Goal: Obtain resource: Download file/media

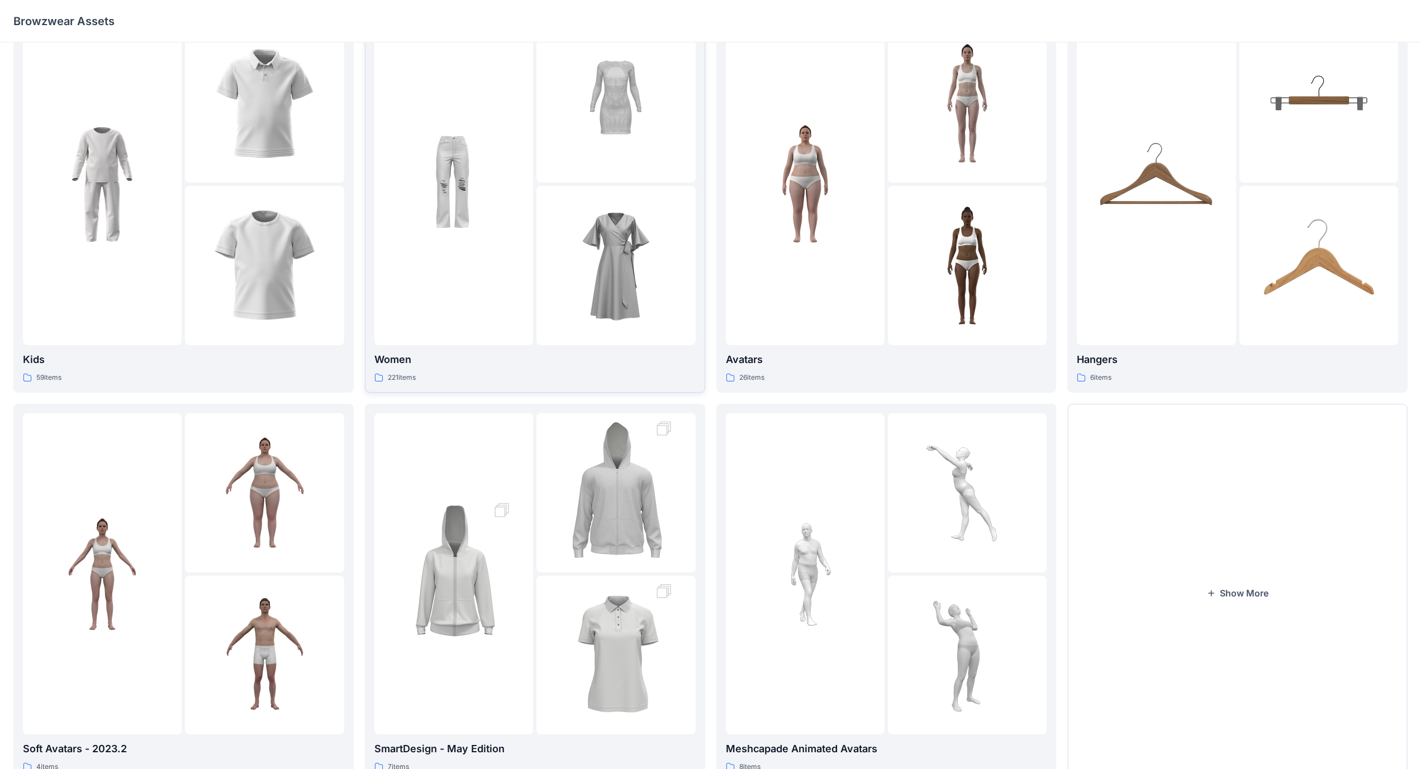
scroll to position [86, 0]
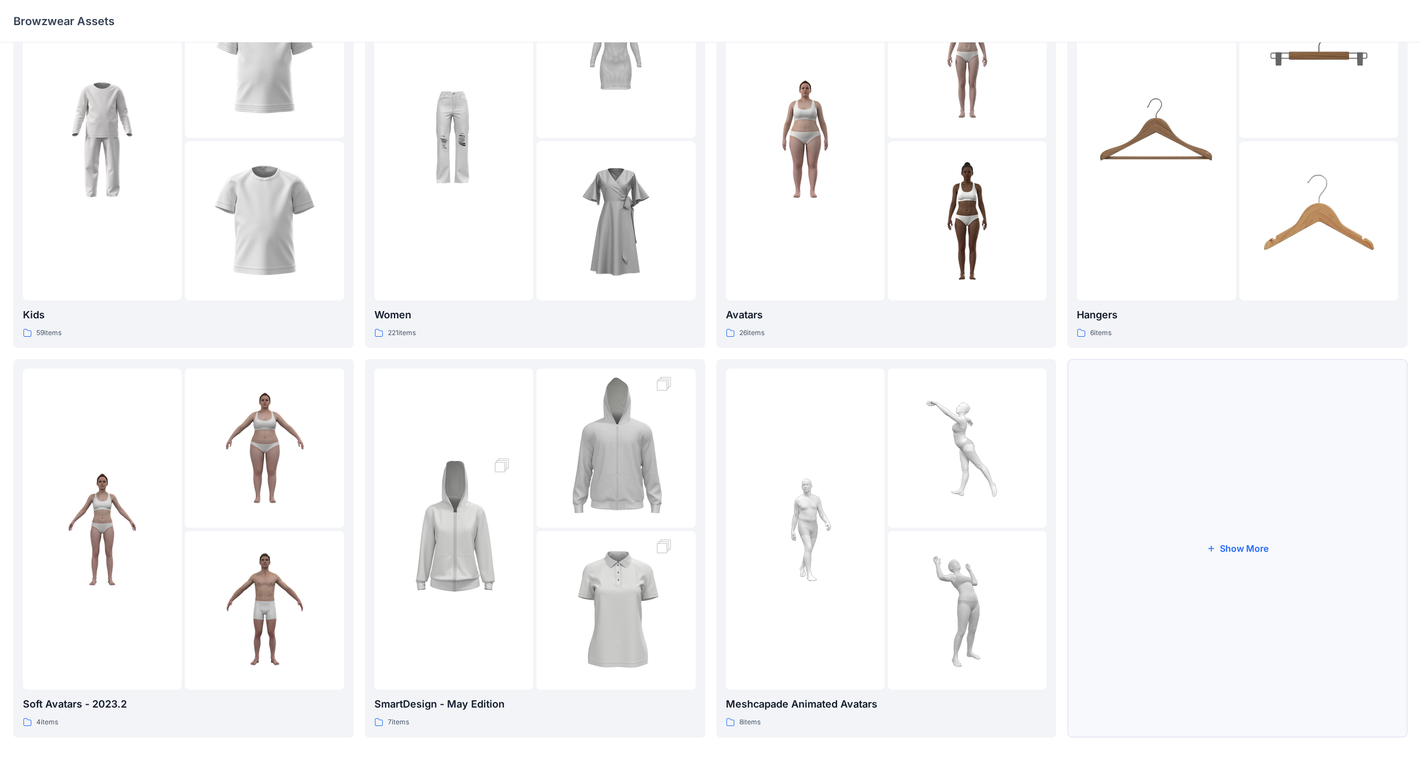
click at [558, 446] on button "Show More" at bounding box center [1237, 548] width 340 height 378
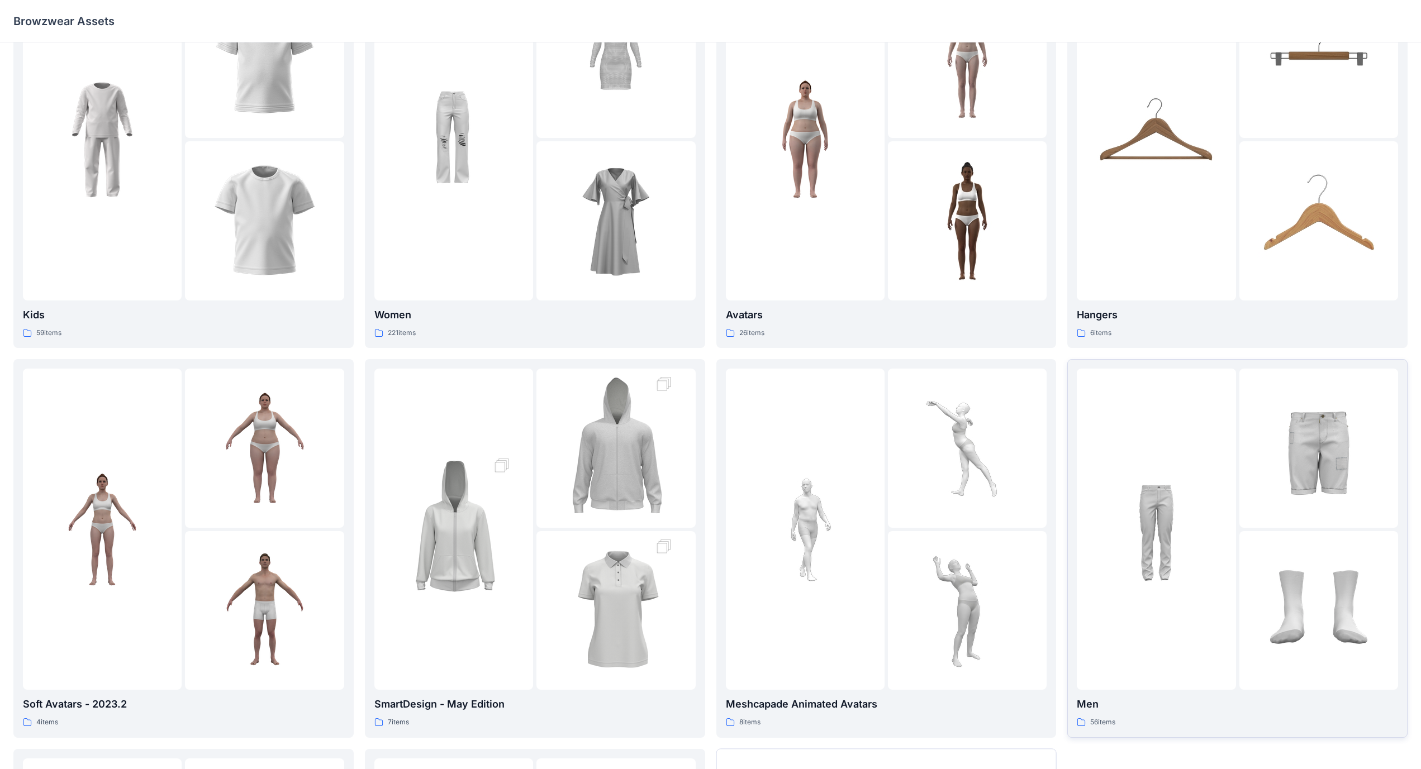
click at [558, 446] on img at bounding box center [1156, 529] width 123 height 123
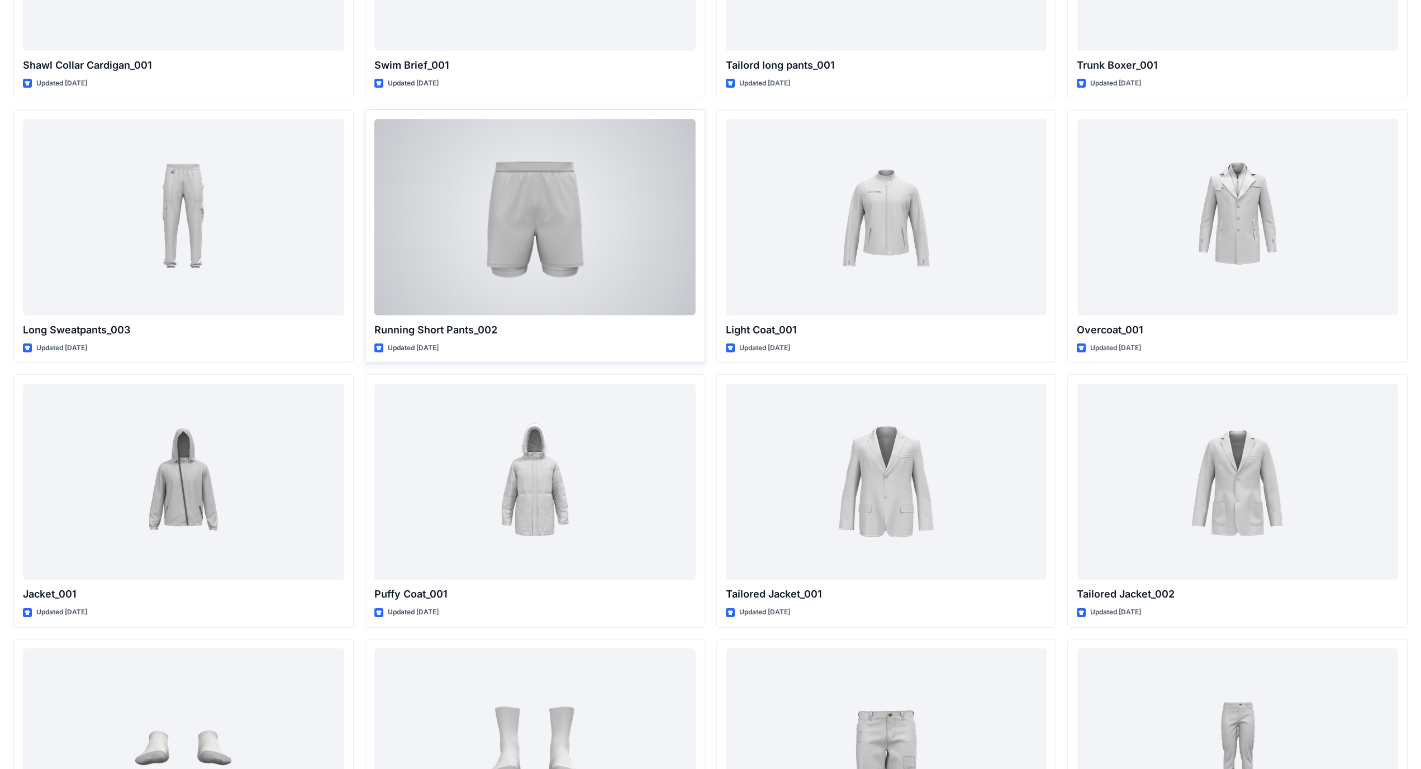
scroll to position [2996, 0]
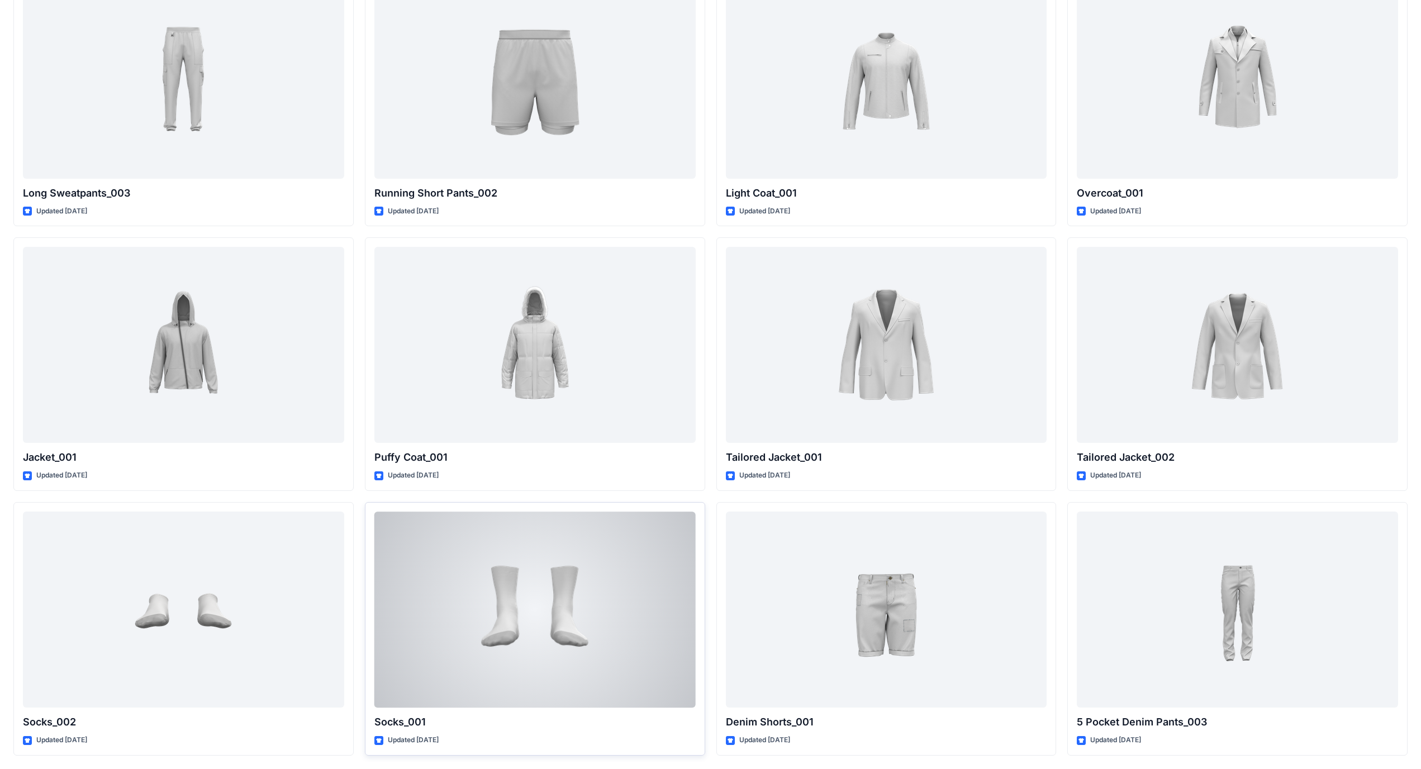
click at [436, 446] on div at bounding box center [534, 610] width 321 height 196
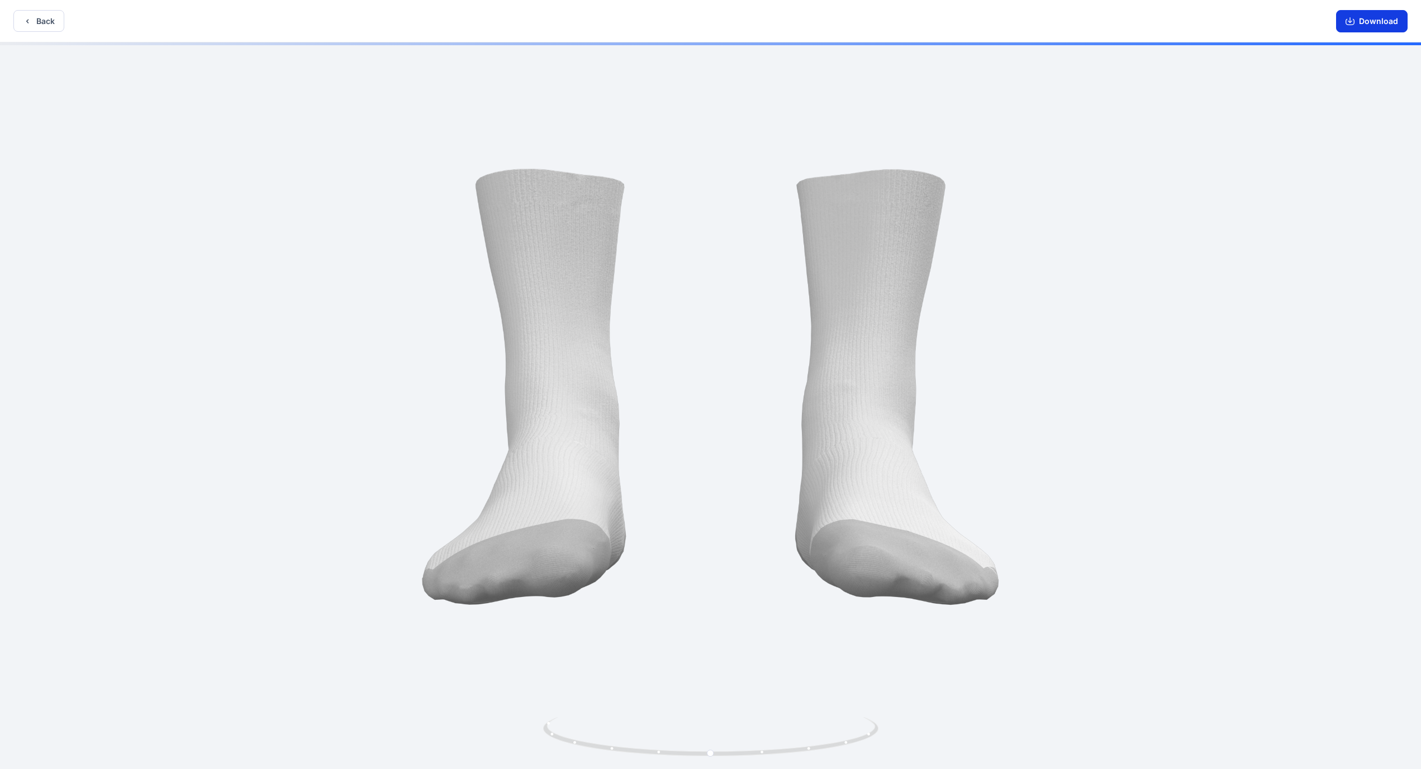
click at [558, 20] on button "Download" at bounding box center [1372, 21] width 72 height 22
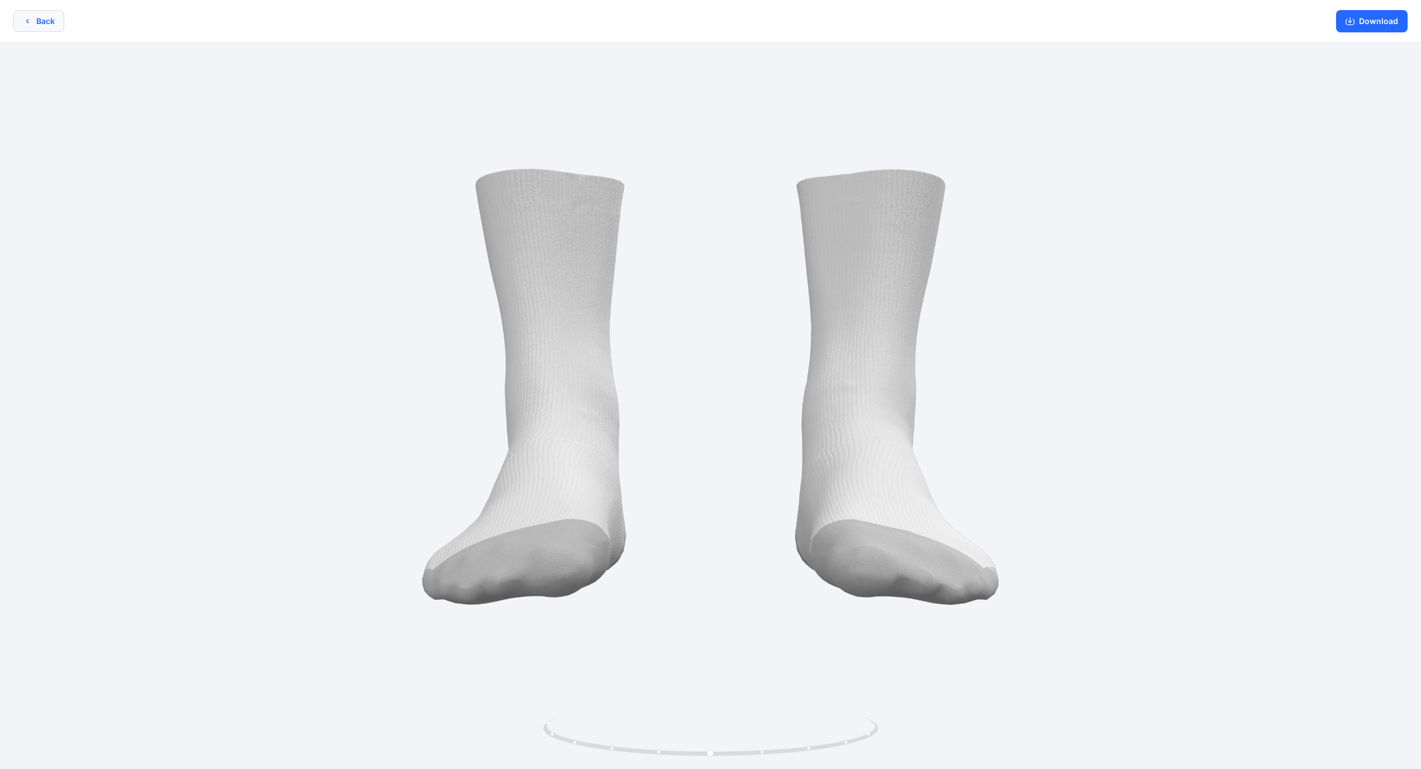
click at [47, 21] on button "Back" at bounding box center [38, 21] width 51 height 22
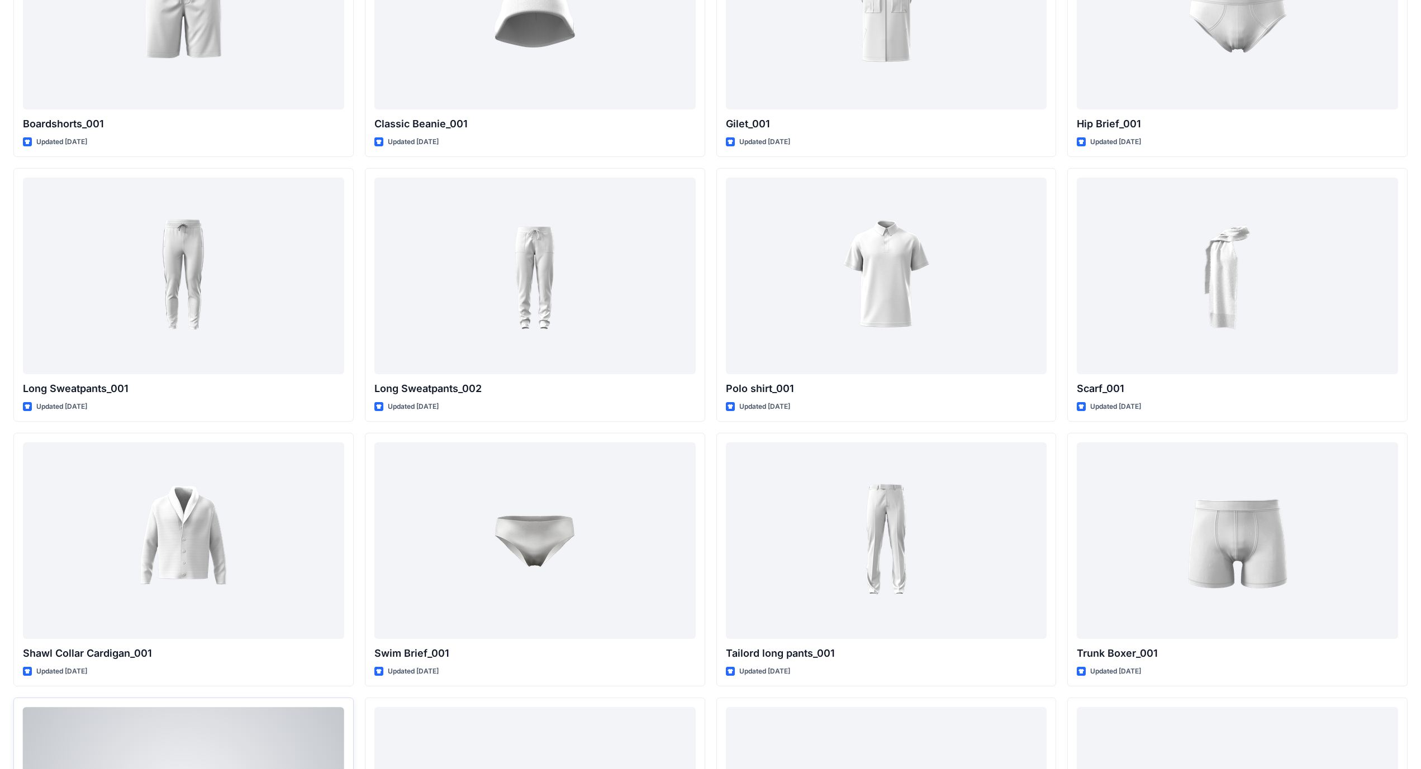
scroll to position [2291, 0]
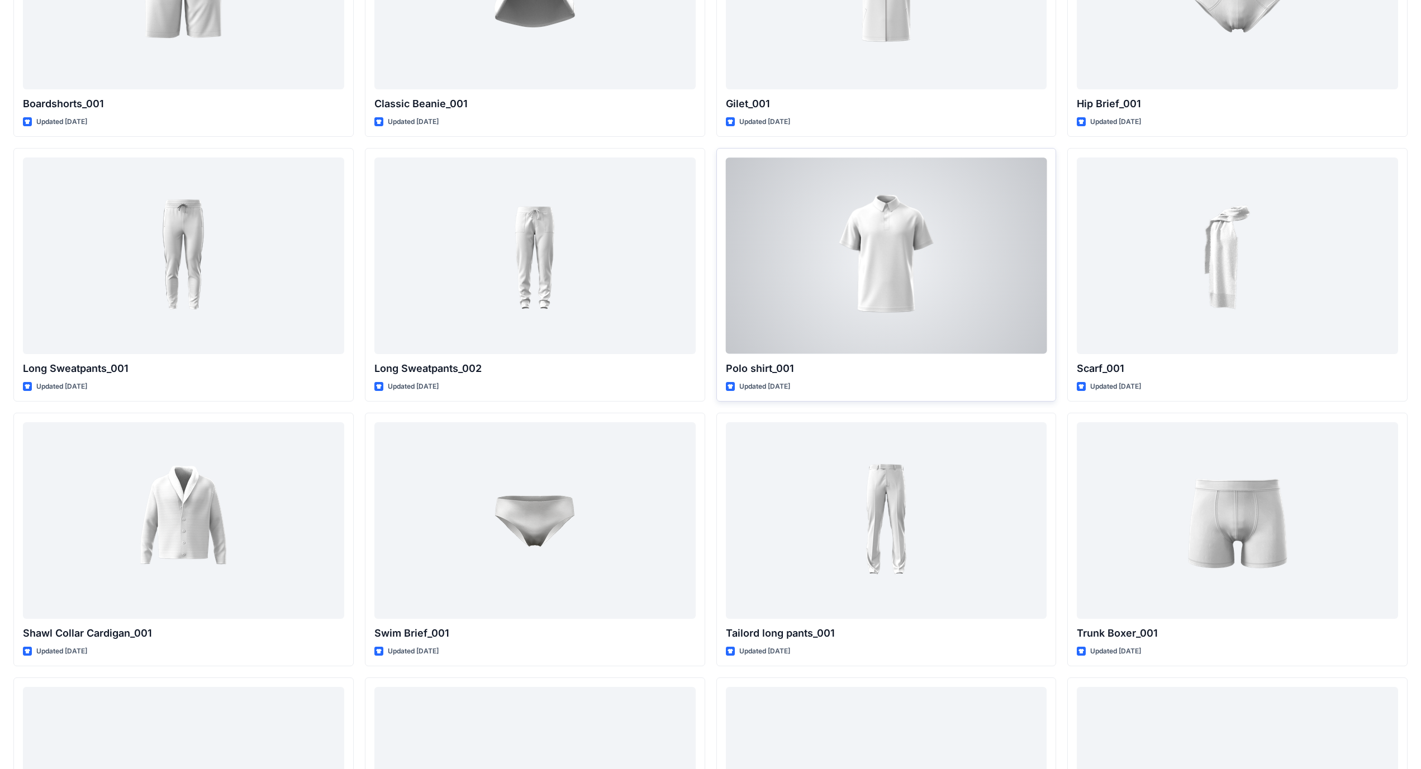
click at [558, 268] on div at bounding box center [886, 256] width 321 height 196
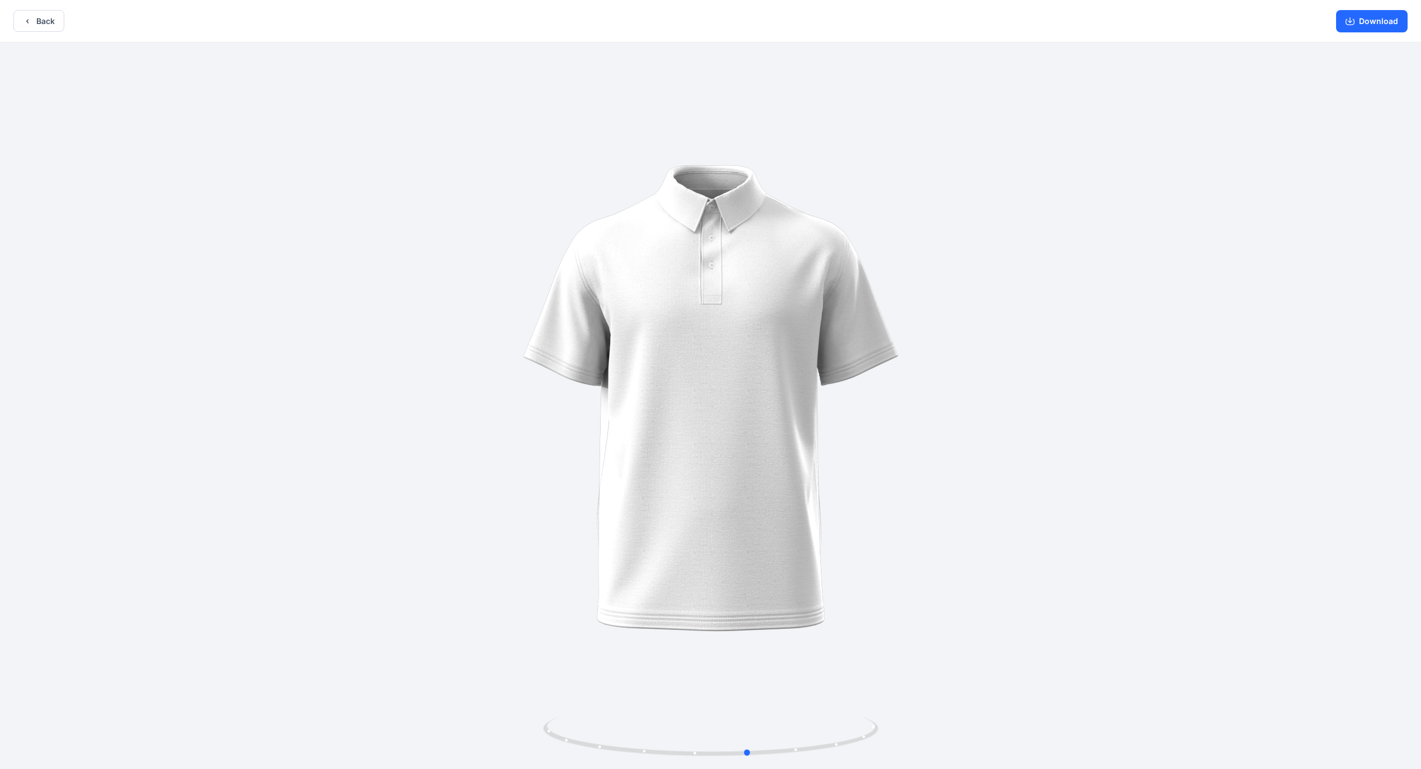
drag, startPoint x: 766, startPoint y: 505, endPoint x: 804, endPoint y: 498, distance: 38.7
click at [558, 446] on div at bounding box center [710, 406] width 1421 height 729
click at [558, 31] on button "Download" at bounding box center [1372, 21] width 72 height 22
click at [36, 27] on button "Back" at bounding box center [38, 21] width 51 height 22
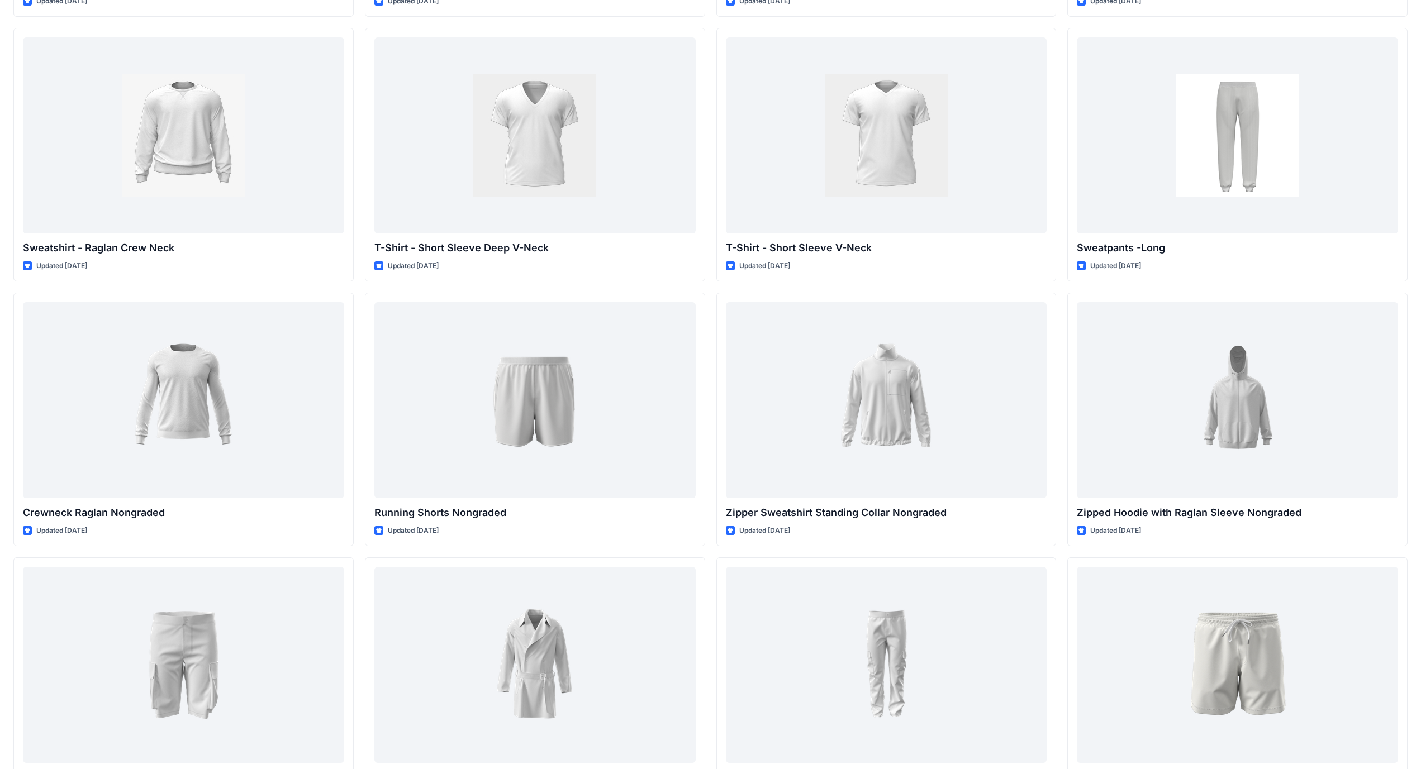
scroll to position [1062, 0]
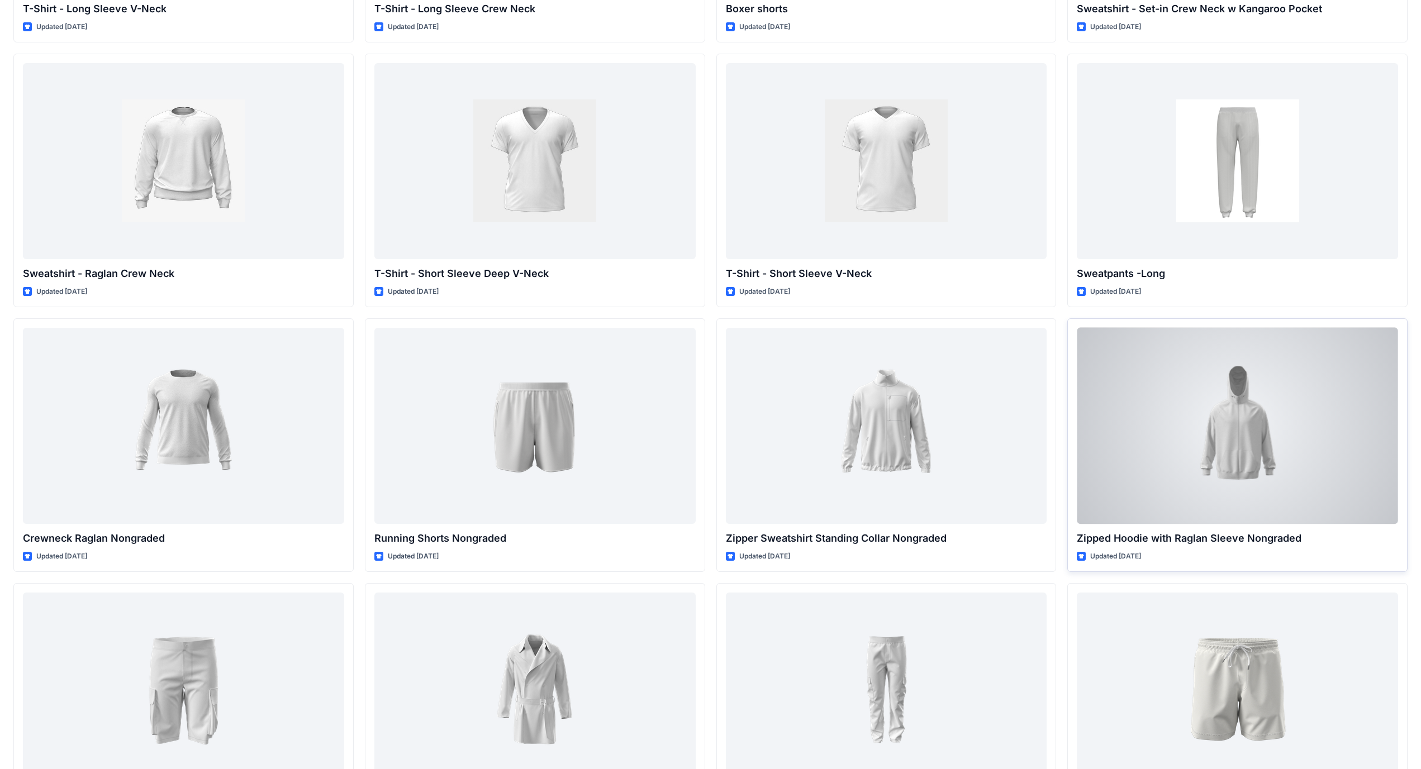
click at [558, 446] on div at bounding box center [1237, 426] width 321 height 196
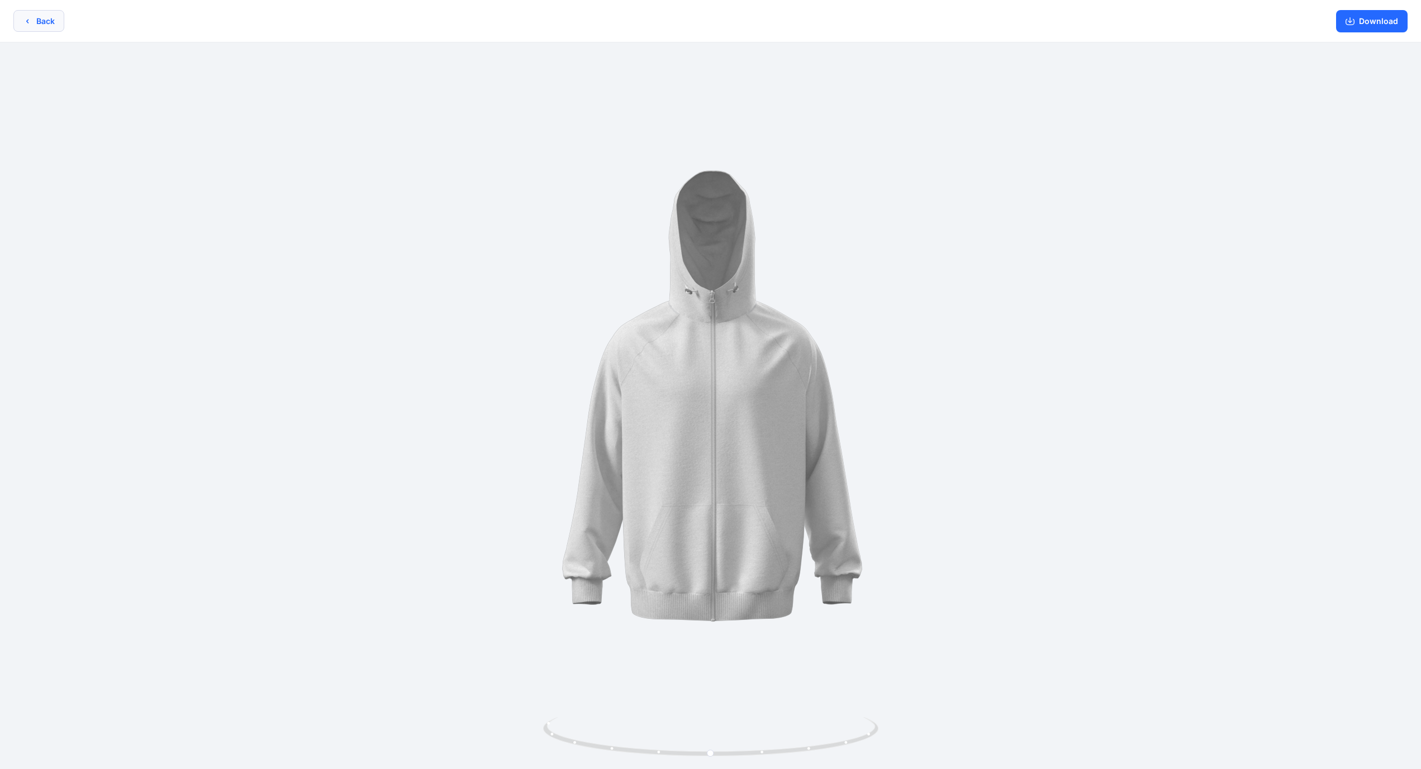
click at [36, 15] on button "Back" at bounding box center [38, 21] width 51 height 22
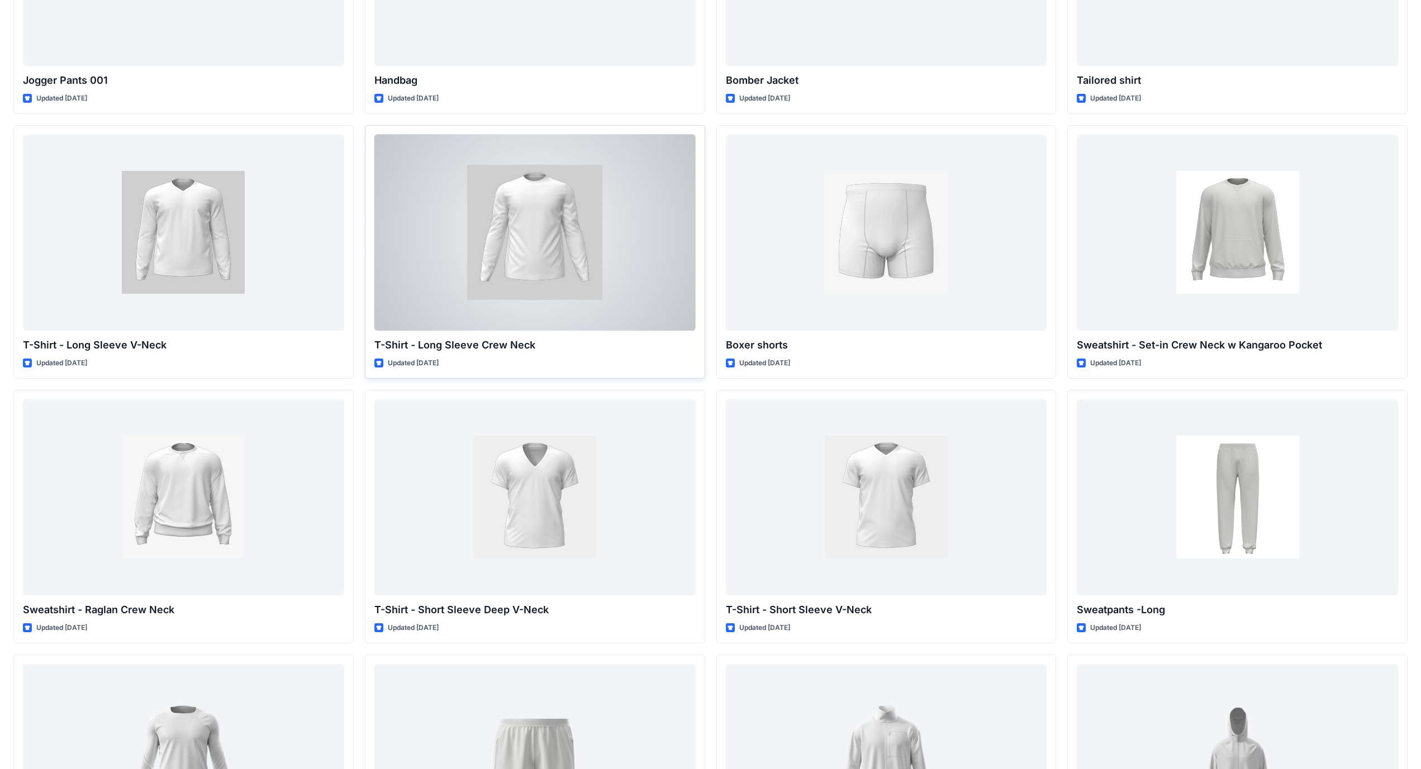
scroll to position [649, 0]
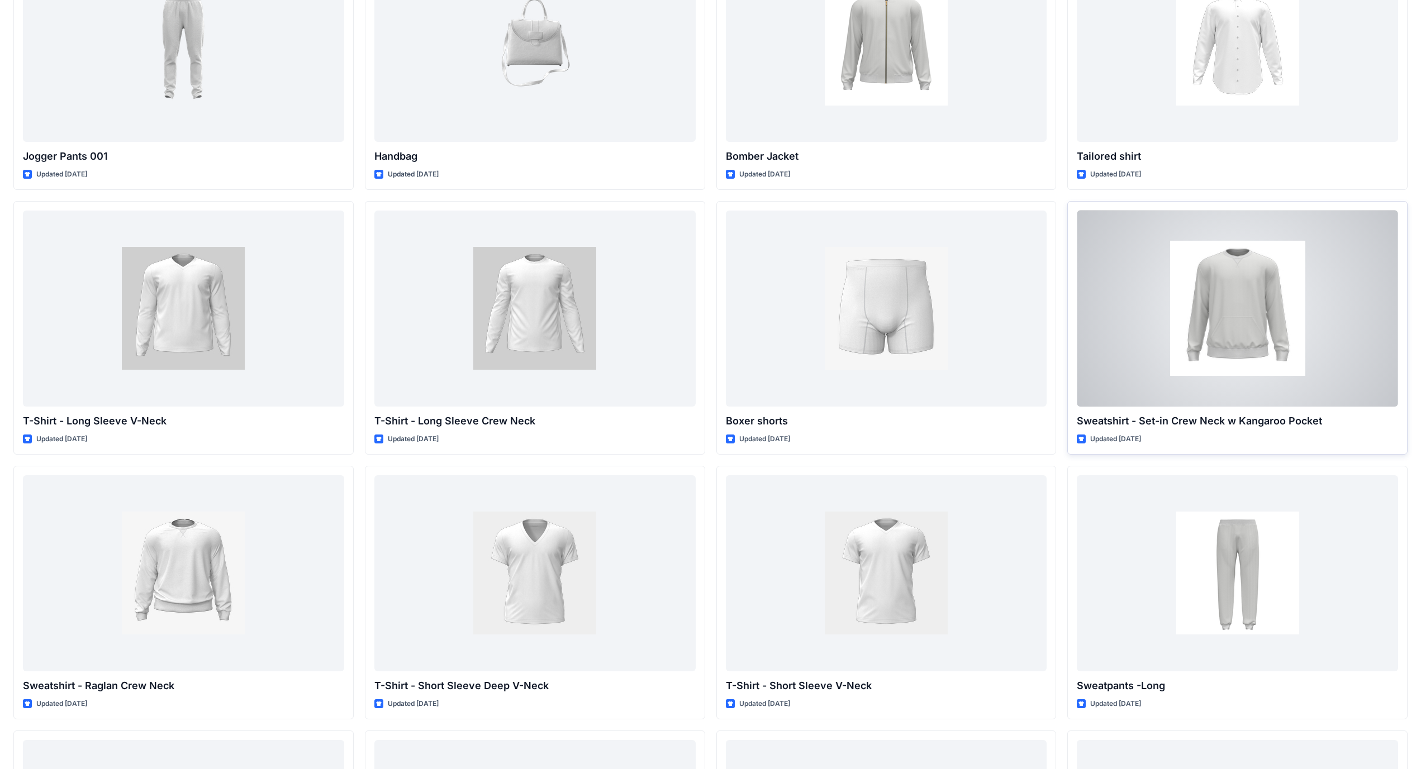
click at [558, 315] on div at bounding box center [1237, 309] width 321 height 196
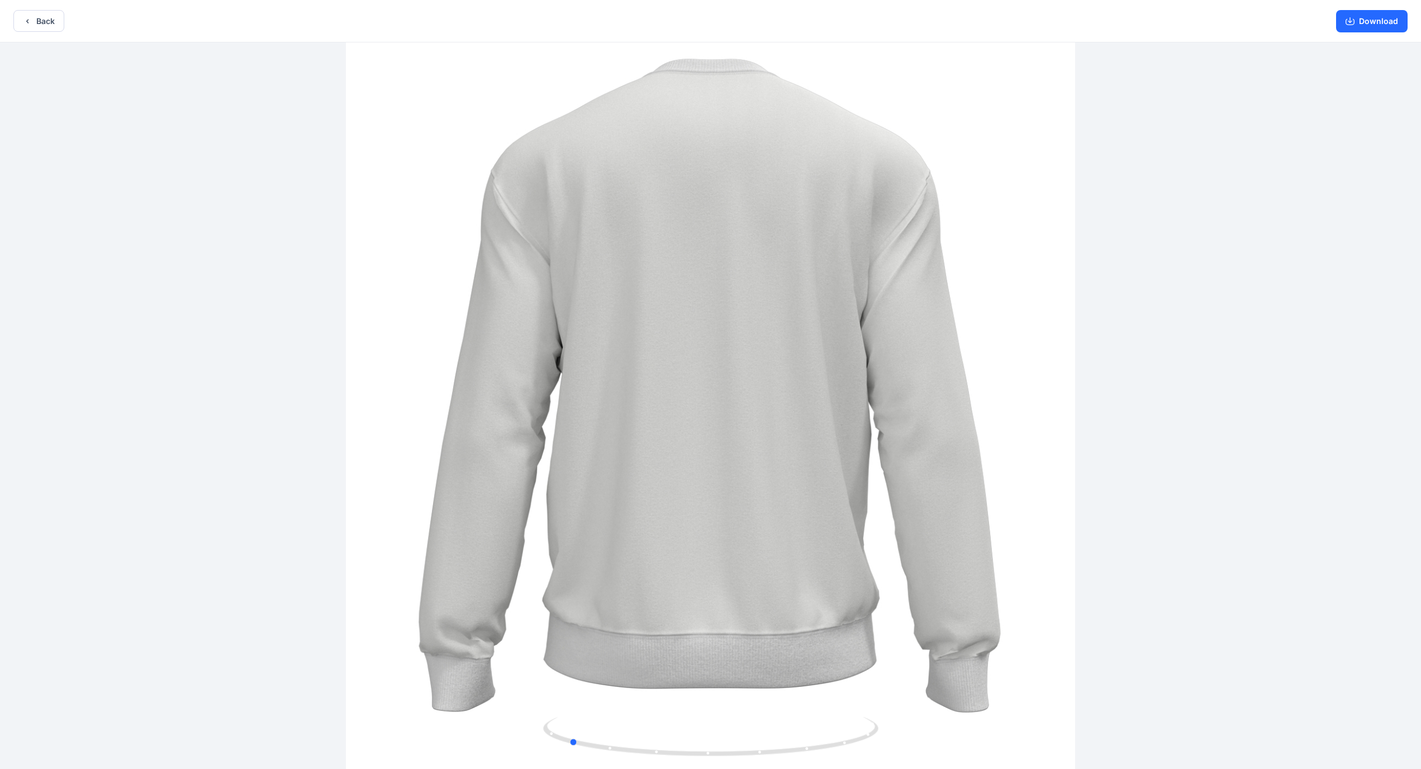
drag, startPoint x: 931, startPoint y: 329, endPoint x: 812, endPoint y: 326, distance: 118.5
click at [558, 326] on div at bounding box center [710, 406] width 1421 height 729
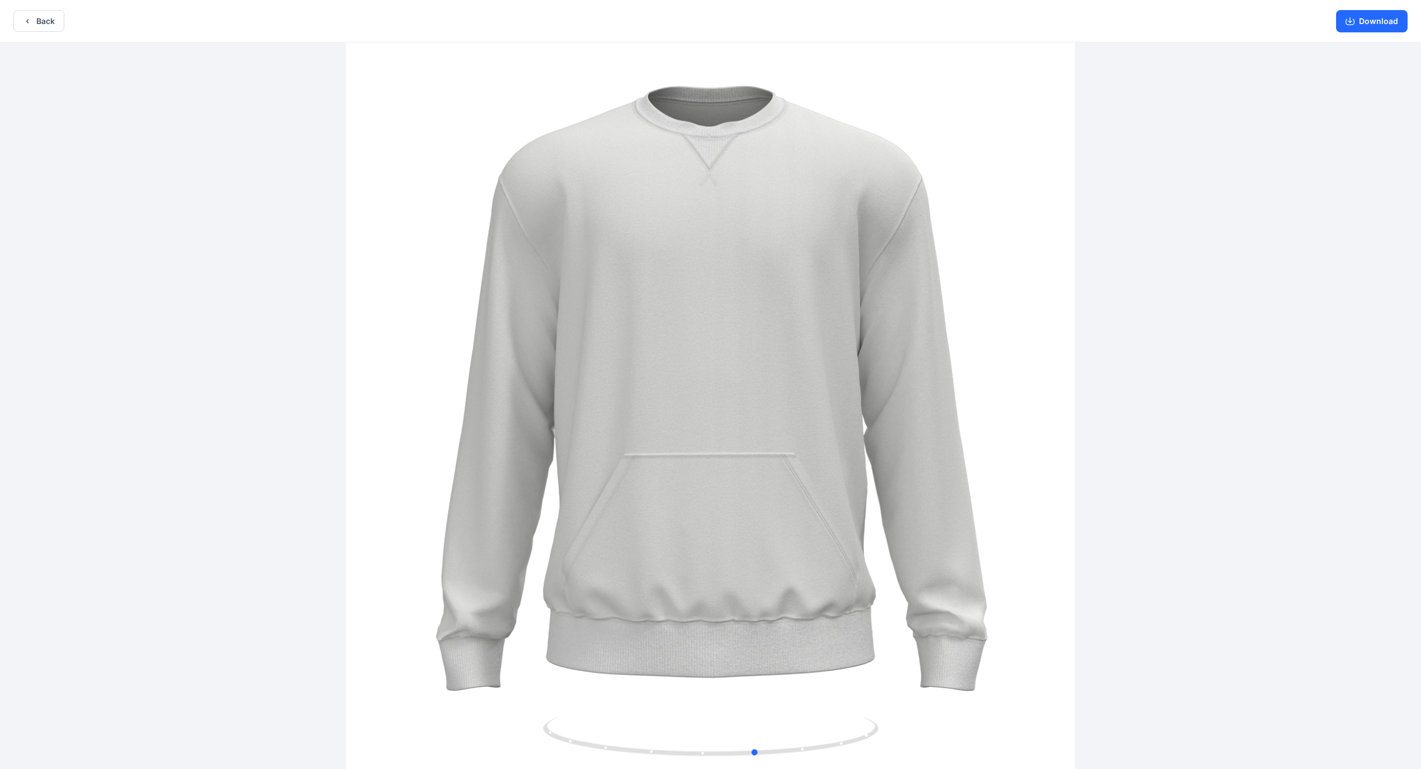
drag, startPoint x: 812, startPoint y: 326, endPoint x: 665, endPoint y: 325, distance: 147.5
click at [558, 325] on div at bounding box center [710, 406] width 1421 height 729
click at [40, 18] on button "Back" at bounding box center [38, 21] width 51 height 22
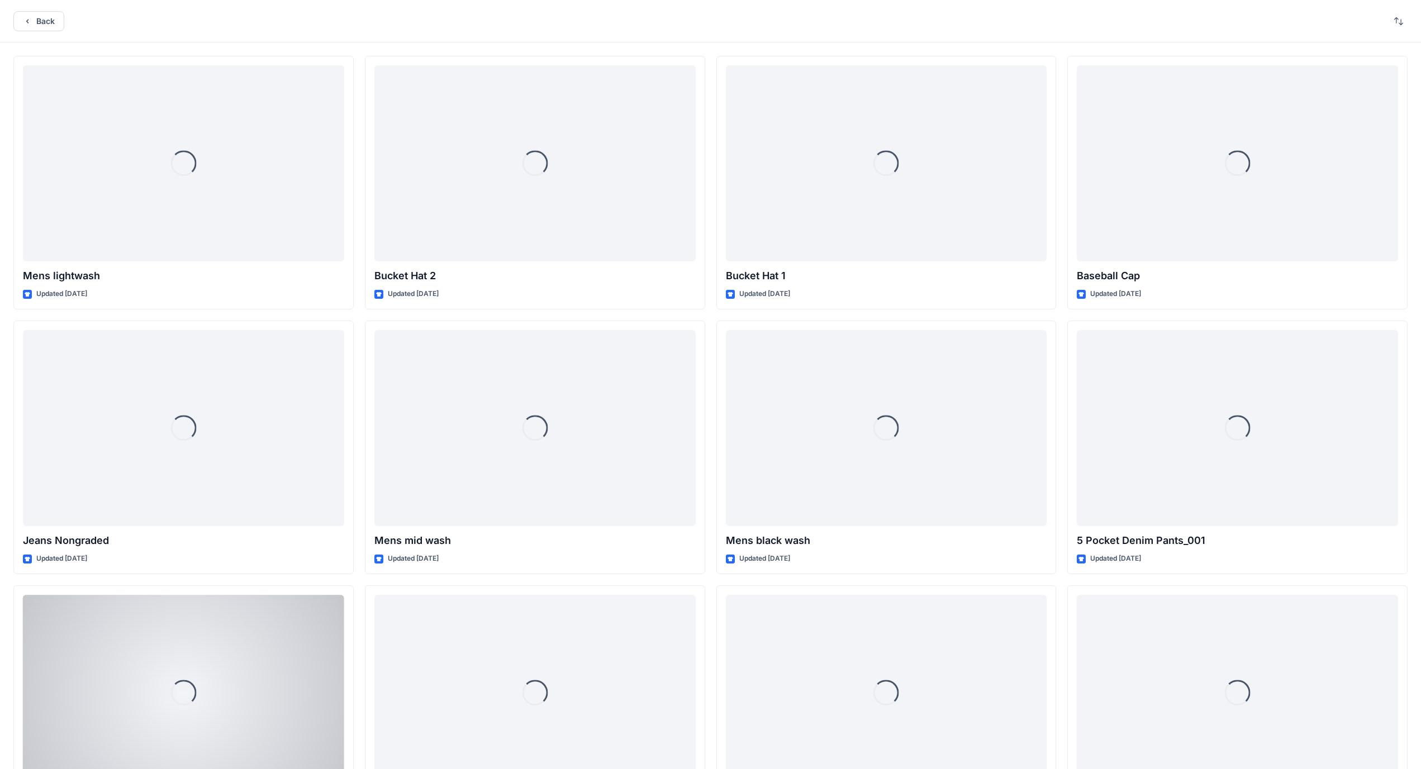
scroll to position [649, 0]
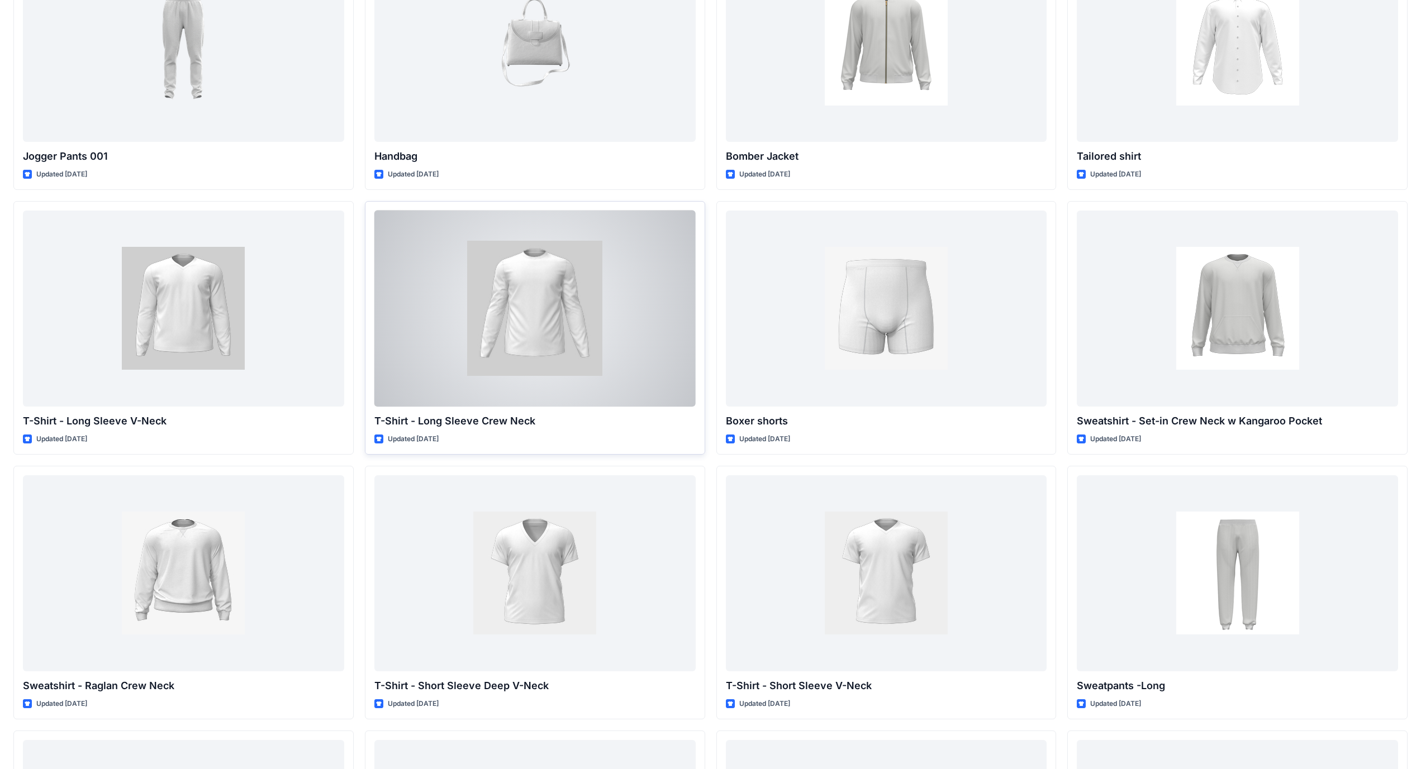
click at [447, 317] on div at bounding box center [534, 309] width 321 height 196
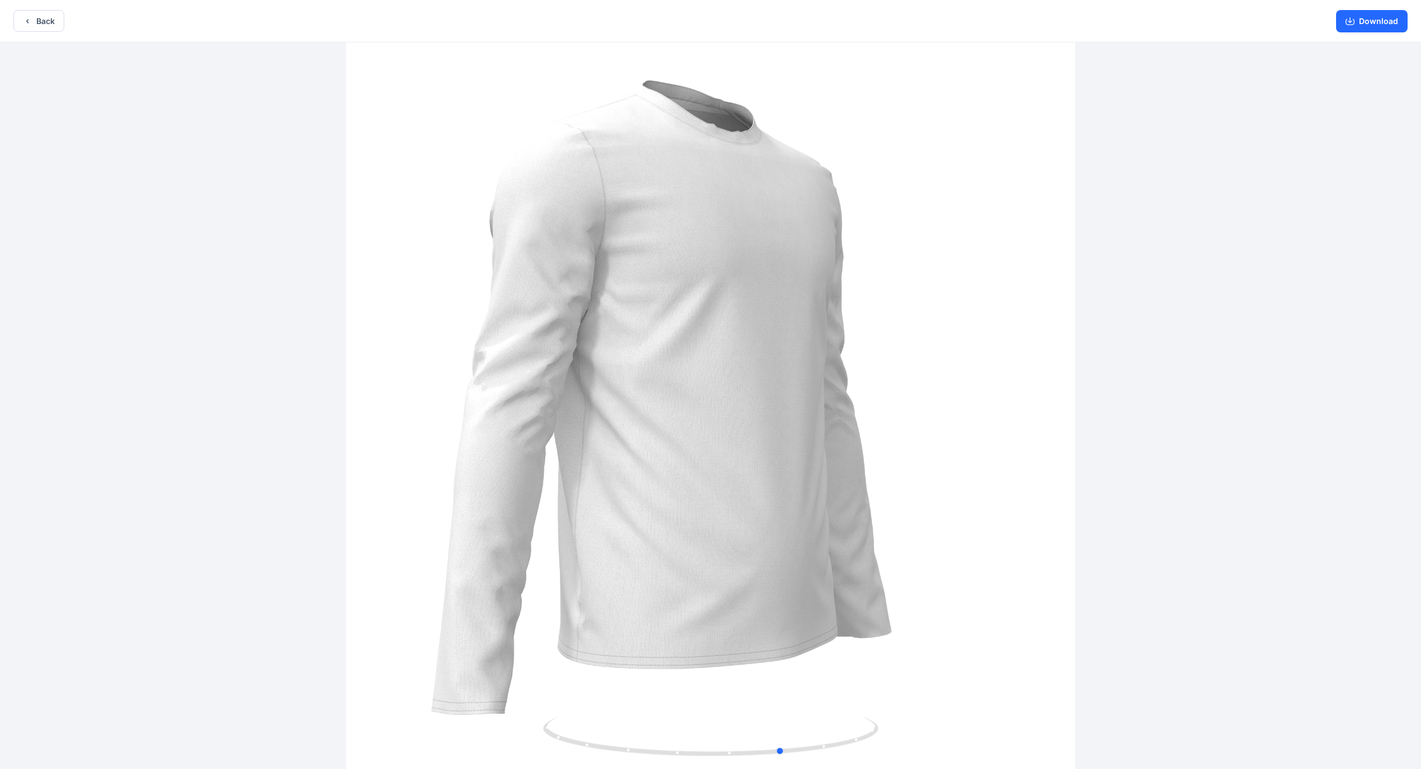
drag, startPoint x: 806, startPoint y: 336, endPoint x: 878, endPoint y: 334, distance: 72.1
click at [558, 334] on div at bounding box center [710, 406] width 1421 height 729
click at [59, 27] on button "Back" at bounding box center [38, 21] width 51 height 22
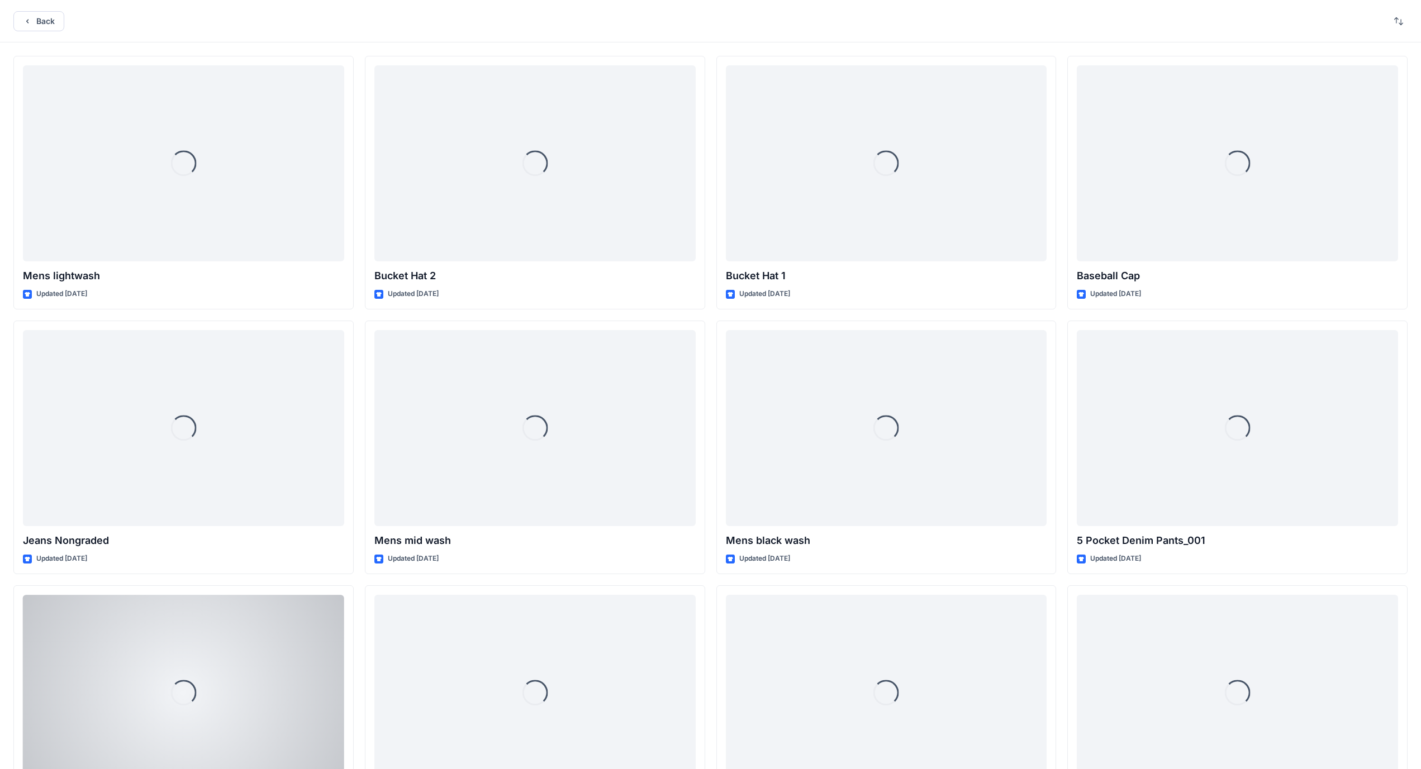
scroll to position [649, 0]
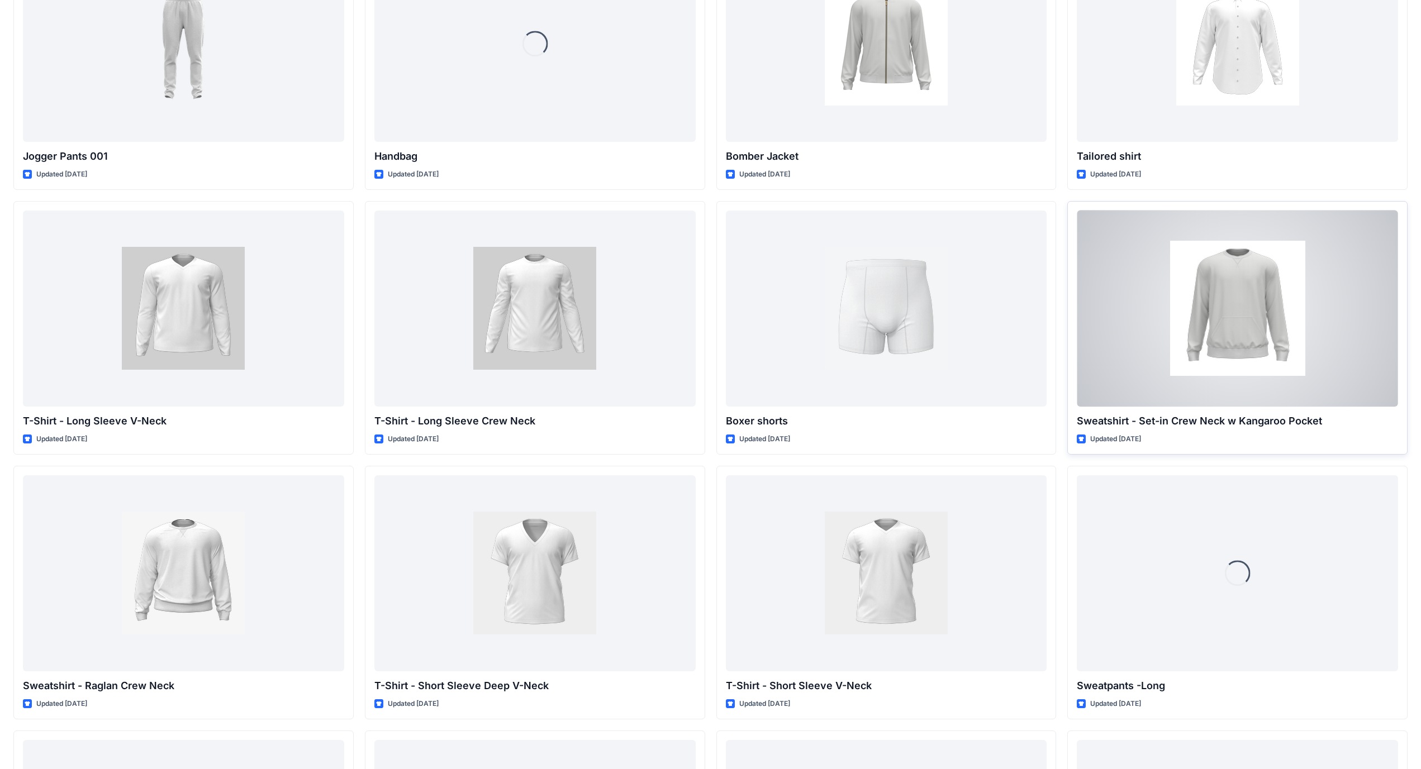
click at [558, 315] on div at bounding box center [1237, 309] width 321 height 196
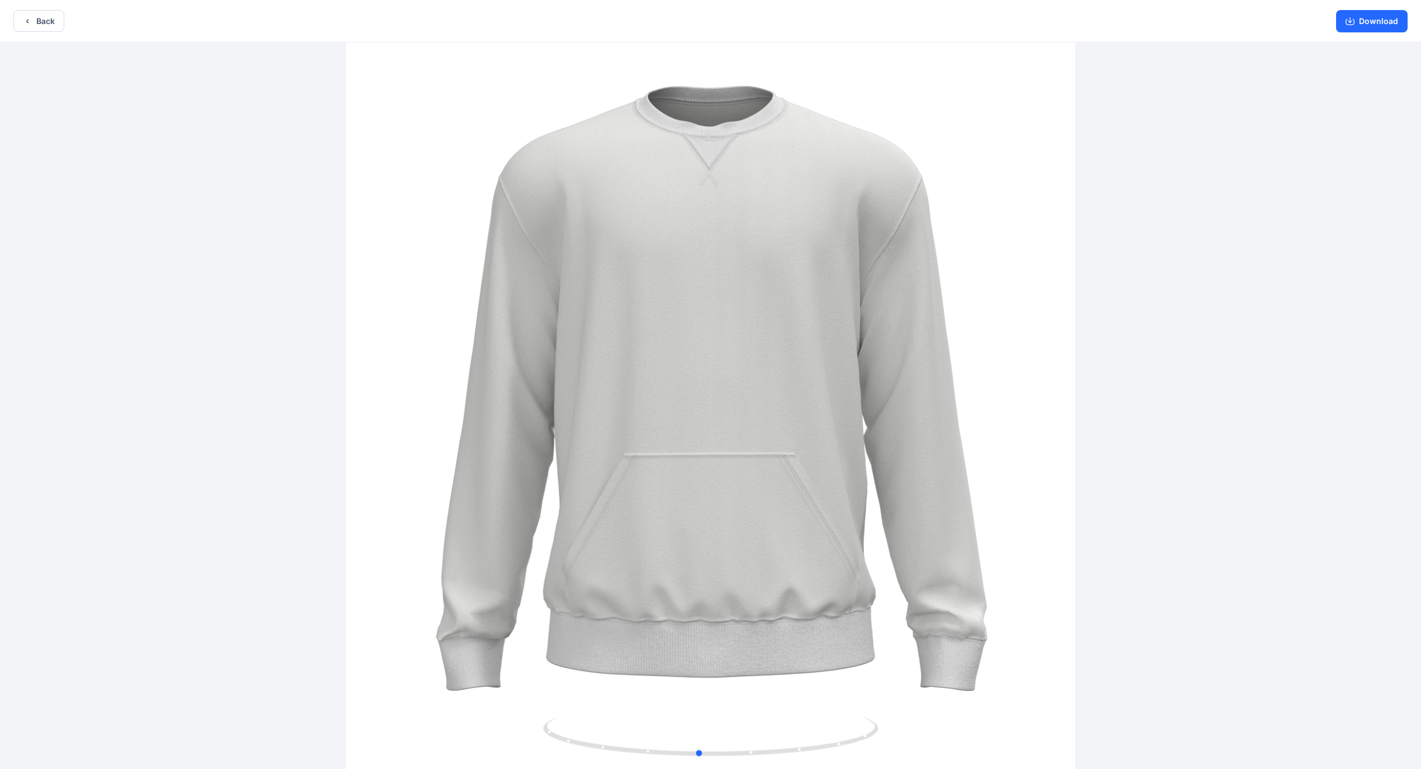
drag, startPoint x: 702, startPoint y: 397, endPoint x: 740, endPoint y: 394, distance: 38.1
click at [558, 394] on div at bounding box center [710, 406] width 1421 height 729
click at [558, 28] on button "Download" at bounding box center [1372, 21] width 72 height 22
click at [37, 30] on button "Back" at bounding box center [38, 21] width 51 height 22
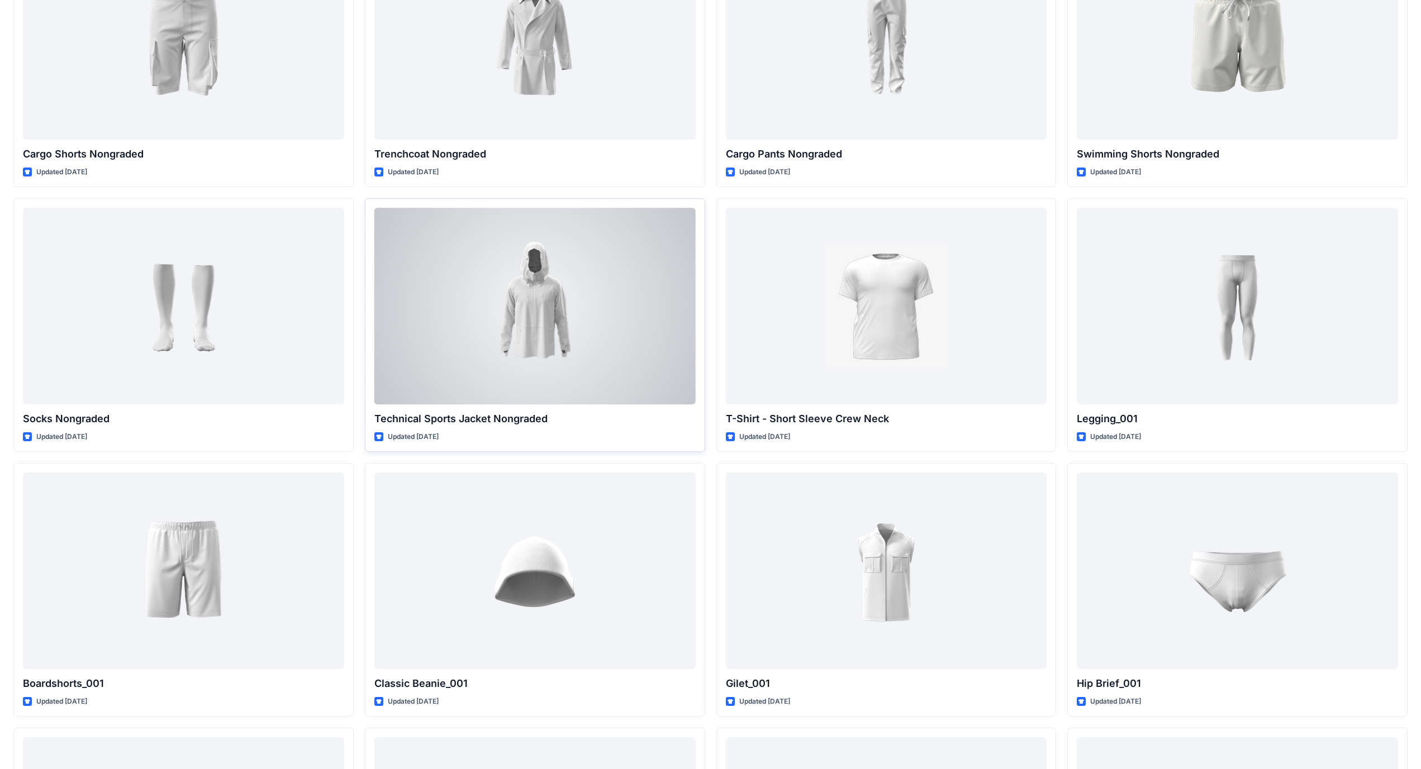
scroll to position [1767, 0]
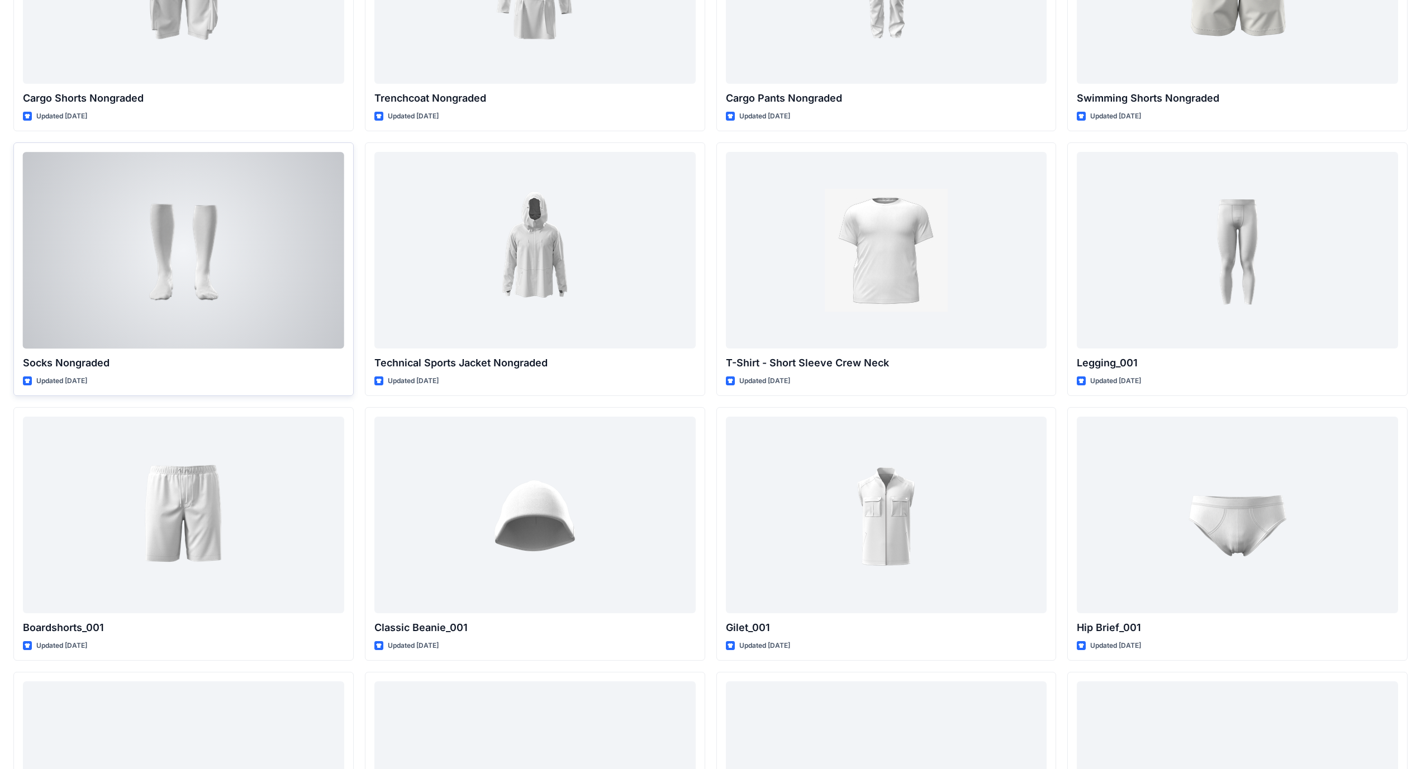
click at [262, 286] on div at bounding box center [183, 250] width 321 height 196
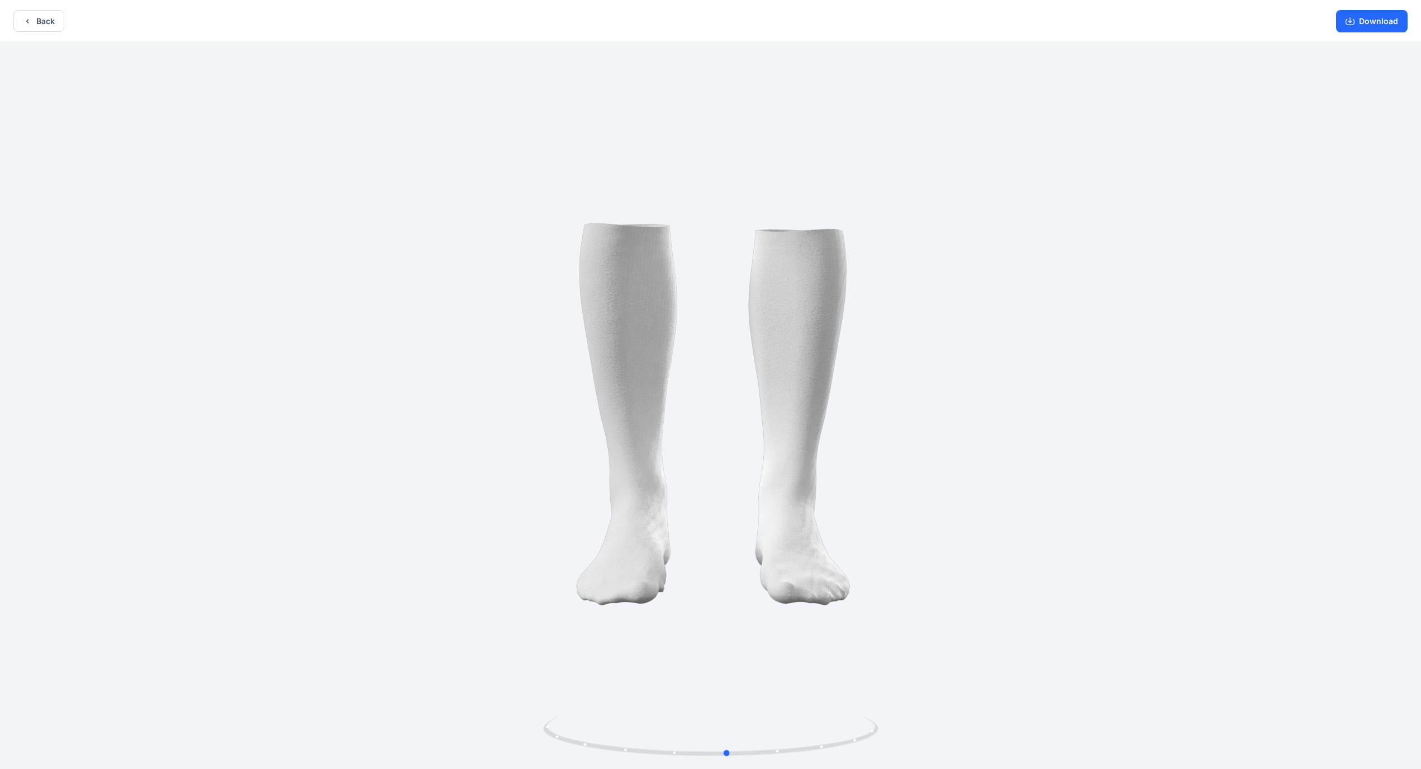
drag, startPoint x: 1086, startPoint y: 291, endPoint x: 1162, endPoint y: 287, distance: 76.1
click at [558, 287] on div at bounding box center [710, 406] width 1421 height 729
click at [558, 20] on button "Download" at bounding box center [1372, 21] width 72 height 22
click at [558, 28] on button "Download" at bounding box center [1372, 21] width 72 height 22
click at [51, 19] on button "Back" at bounding box center [38, 21] width 51 height 22
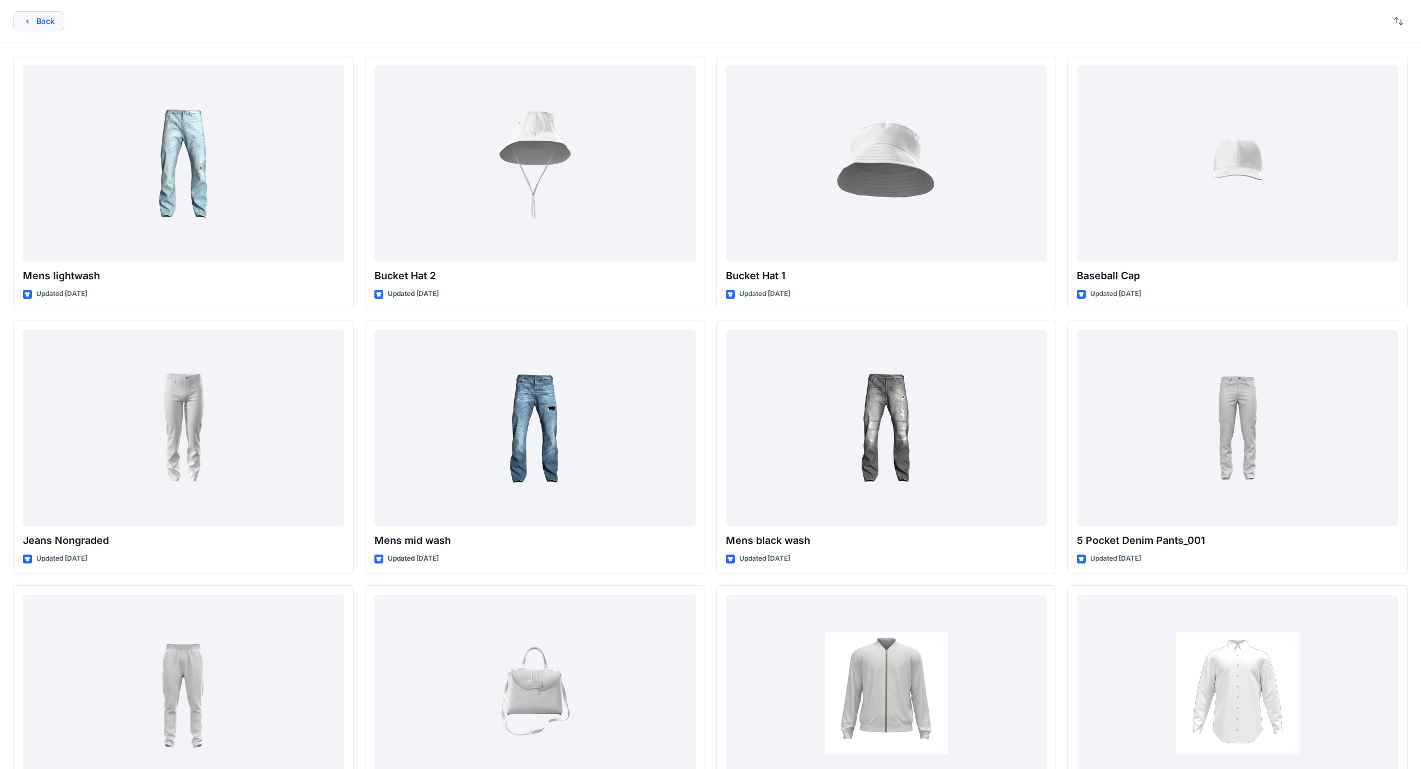
click at [31, 19] on icon "button" at bounding box center [27, 21] width 9 height 9
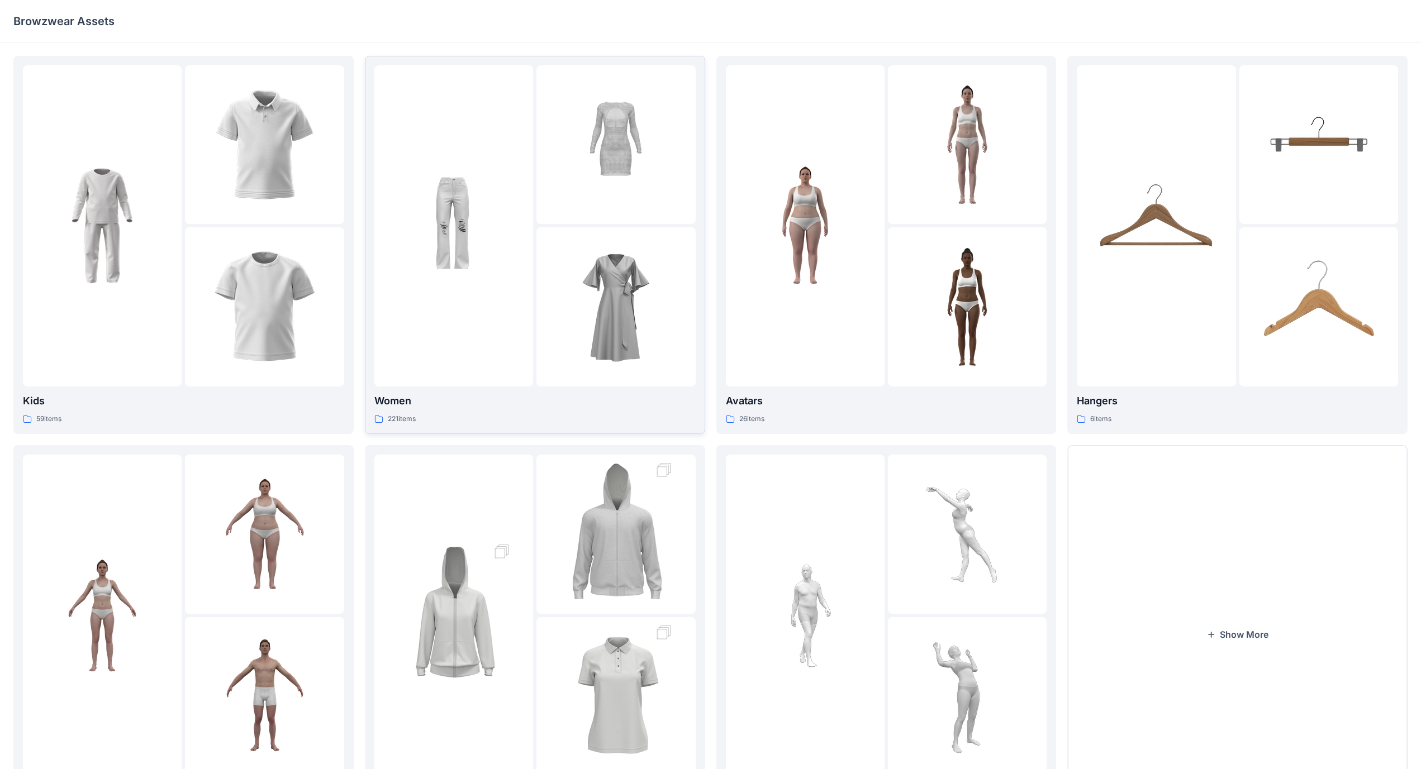
click at [558, 198] on img at bounding box center [615, 144] width 123 height 123
